Goal: Register for event/course

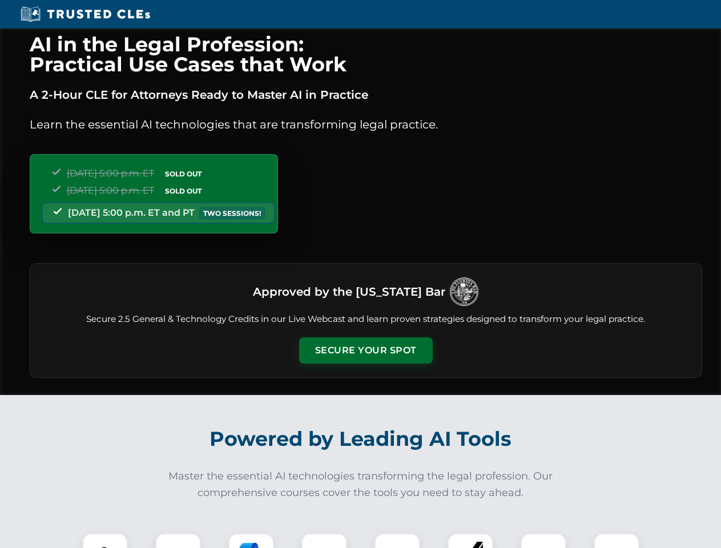
click at [365, 351] on button "Secure Your Spot" at bounding box center [366, 350] width 134 height 26
click at [105, 541] on img at bounding box center [104, 555] width 33 height 33
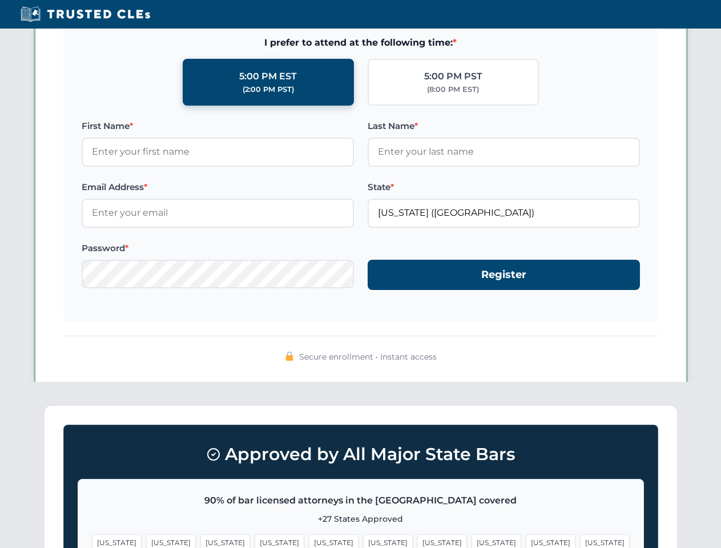
click at [526, 541] on span "[US_STATE]" at bounding box center [551, 542] width 50 height 17
